Goal: Transaction & Acquisition: Purchase product/service

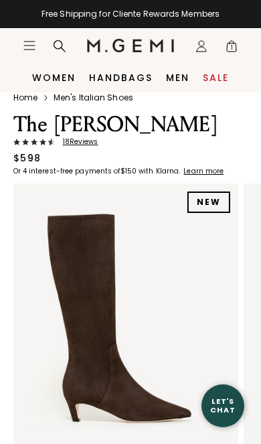
click at [83, 145] on span "18 Review s" at bounding box center [77, 142] width 44 height 8
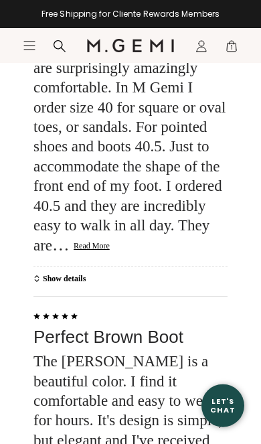
scroll to position [2598, 0]
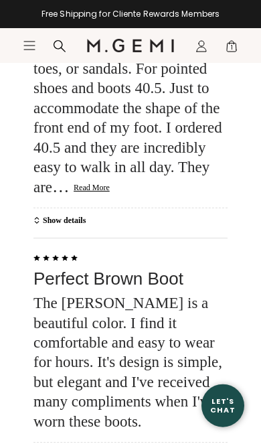
click at [110, 183] on button "Read More" at bounding box center [92, 188] width 36 height 11
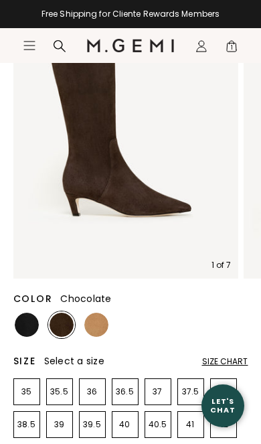
scroll to position [225, 0]
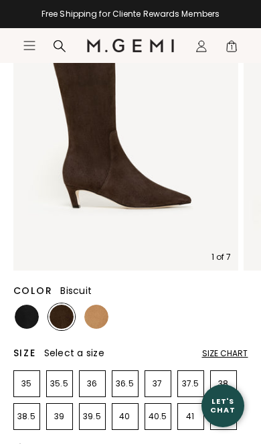
click at [103, 322] on img at bounding box center [96, 317] width 24 height 24
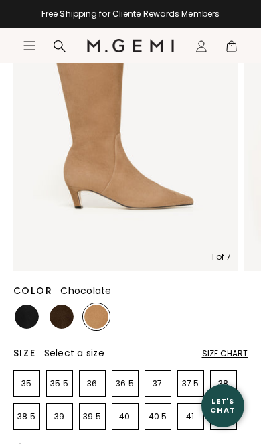
click at [68, 319] on img at bounding box center [62, 317] width 24 height 24
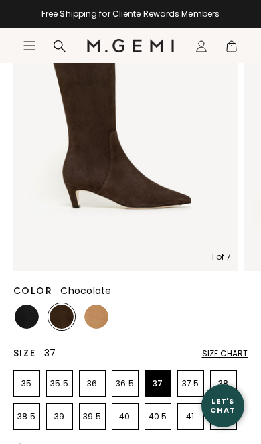
click at [162, 387] on p "37" at bounding box center [157, 384] width 25 height 11
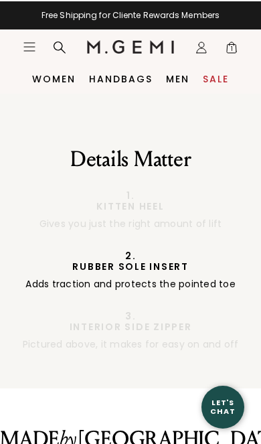
scroll to position [1453, 0]
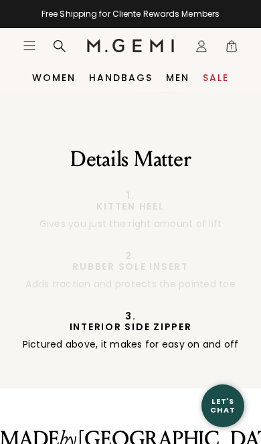
click at [206, 311] on li "Interior Side Zipper Pictured above, it makes for easy on and off" at bounding box center [130, 331] width 241 height 40
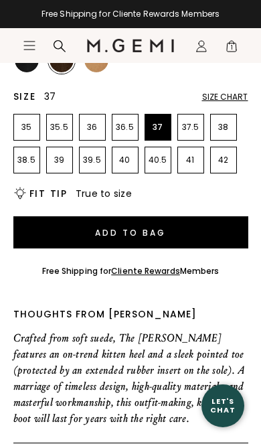
scroll to position [478, 0]
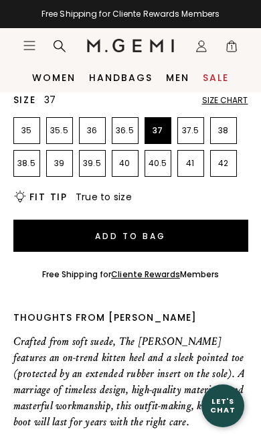
click at [191, 245] on button "Add to Bag" at bounding box center [130, 236] width 235 height 32
click at [163, 236] on button "Add to Bag" at bounding box center [130, 236] width 235 height 32
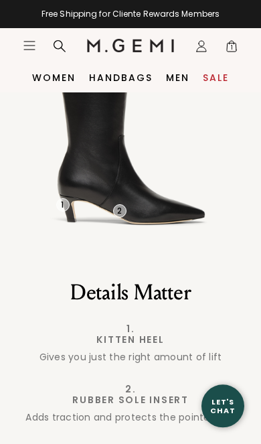
scroll to position [1319, 0]
